Goal: Communication & Community: Answer question/provide support

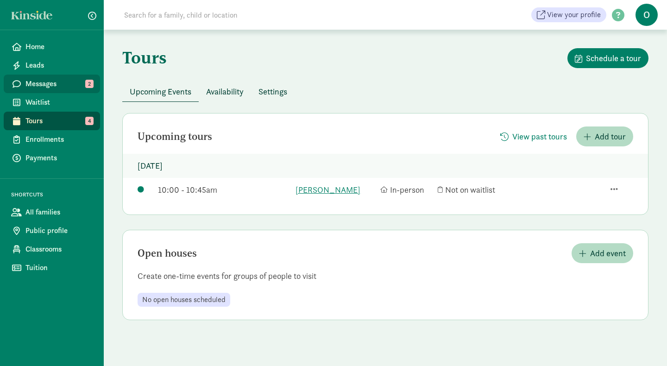
click at [57, 89] on span "Messages" at bounding box center [58, 83] width 67 height 11
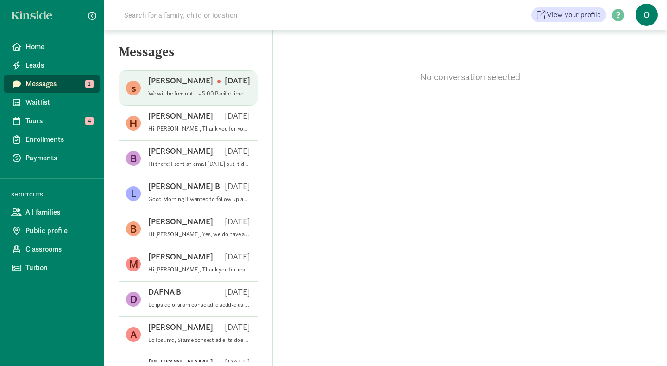
click at [192, 81] on div "seth g Sep 11" at bounding box center [199, 82] width 102 height 15
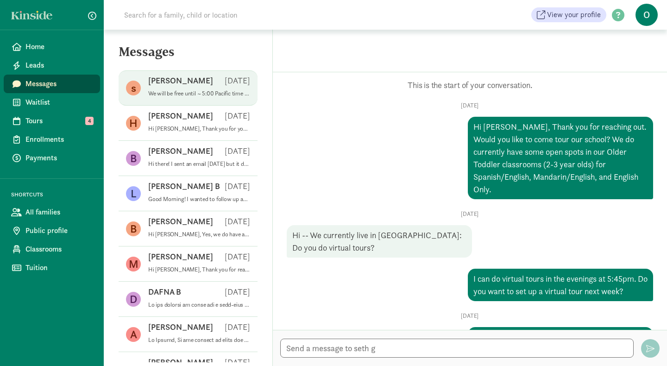
scroll to position [777, 0]
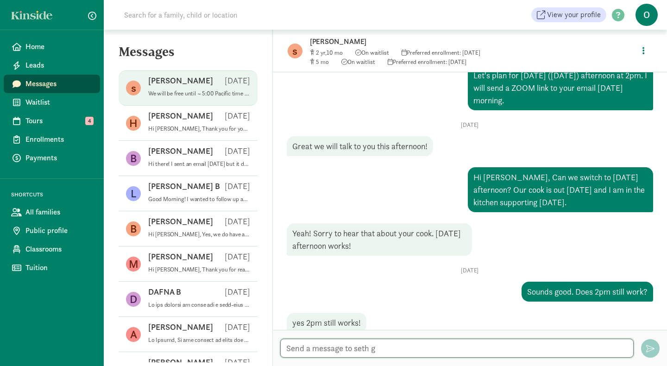
click at [321, 351] on textarea at bounding box center [456, 347] width 353 height 19
paste textarea "Jennie Jones is inviting you to a scheduled Zoom meeting. Topic: Tour Time: Sep…"
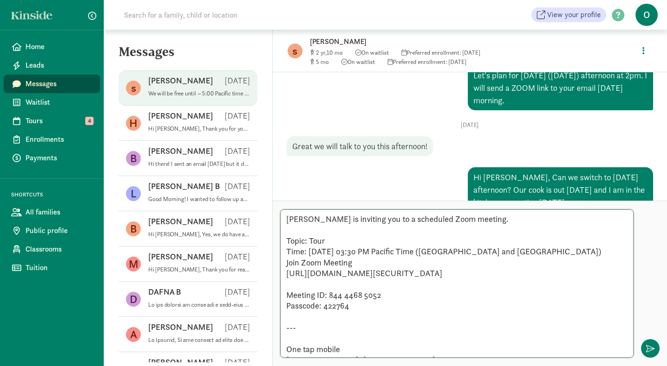
scroll to position [73, 0]
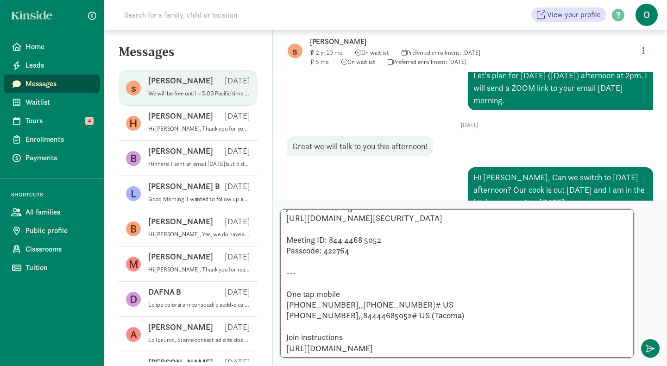
drag, startPoint x: 346, startPoint y: 317, endPoint x: 283, endPoint y: 257, distance: 87.1
click at [283, 256] on textarea "Jennie Jones is inviting you to a scheduled Zoom meeting. Topic: Tour Time: Sep…" at bounding box center [456, 283] width 353 height 148
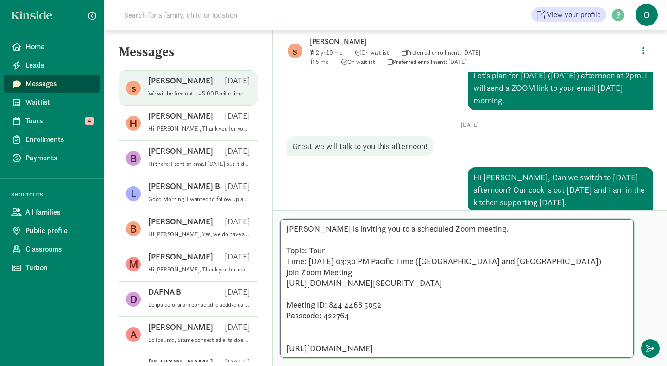
scroll to position [0, 0]
drag, startPoint x: 356, startPoint y: 249, endPoint x: 276, endPoint y: 195, distance: 96.4
click at [276, 195] on div "s seth g 2 10 On waitlist Preferred enrollment: Mar 2026 5 On waitlist Preferre…" at bounding box center [470, 198] width 394 height 336
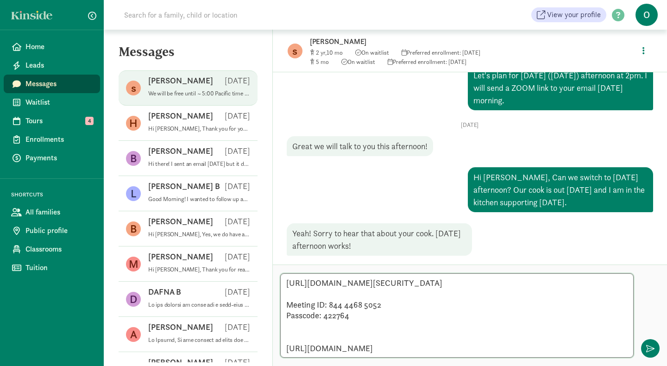
click at [285, 273] on textarea "https://us02web.zoom.us/j/84444685052?pwd=I0OxCuNU0L8pKaDnG8DQVYOL5sQgu1.1 Meet…" at bounding box center [456, 315] width 353 height 84
drag, startPoint x: 524, startPoint y: 341, endPoint x: 285, endPoint y: 317, distance: 239.7
click at [285, 317] on textarea "https://us02web.zoom.us/j/84444685052?pwd=I0OxCuNU0L8pKaDnG8DQVYOL5sQgu1.1 Meet…" at bounding box center [456, 315] width 353 height 84
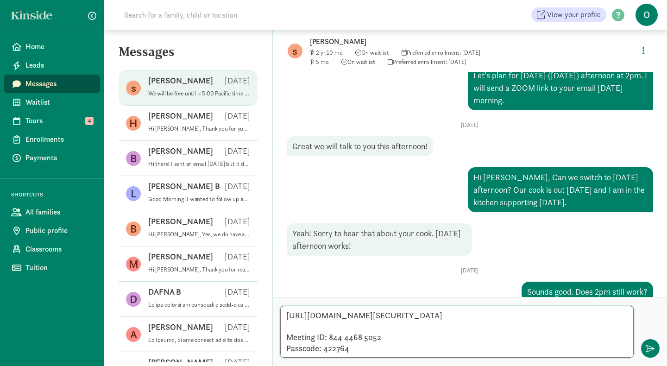
click at [292, 342] on textarea "https://us02web.zoom.us/j/84444685052?pwd=I0OxCuNU0L8pKaDnG8DQVYOL5sQgu1.1 Meet…" at bounding box center [456, 332] width 353 height 52
type textarea "https://us02web.zoom.us/j/84444685052?pwd=I0OxCuNU0L8pKaDnG8DQVYOL5sQgu1.1 Meet…"
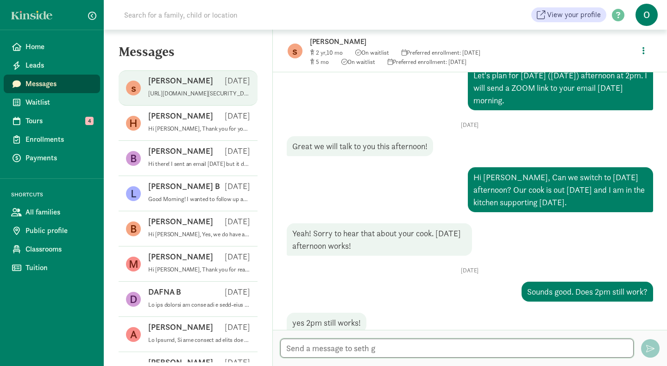
scroll to position [833, 0]
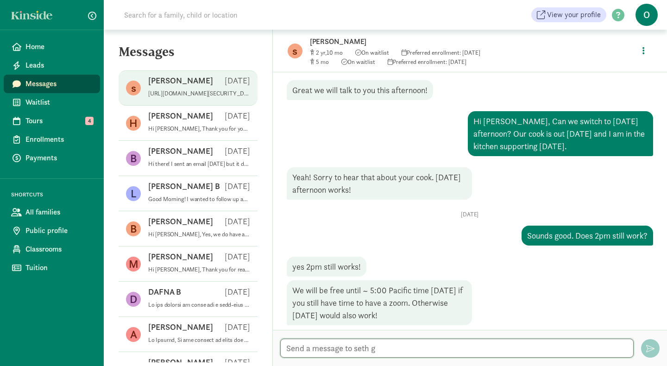
type textarea "W"
click at [350, 347] on textarea "Can we do 3:30pm?" at bounding box center [456, 347] width 353 height 19
type textarea "Can we do 3:30pm today?"
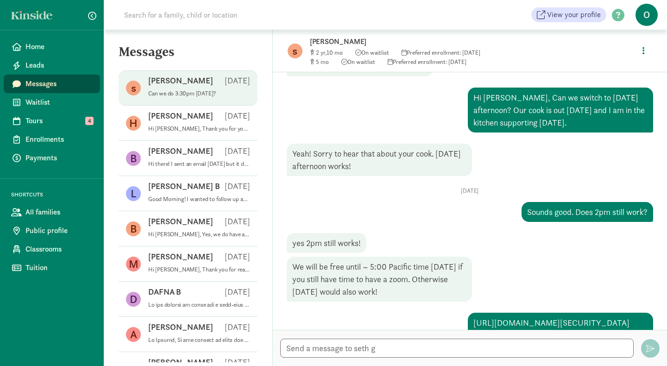
scroll to position [888, 0]
